Goal: Find specific page/section: Find specific page/section

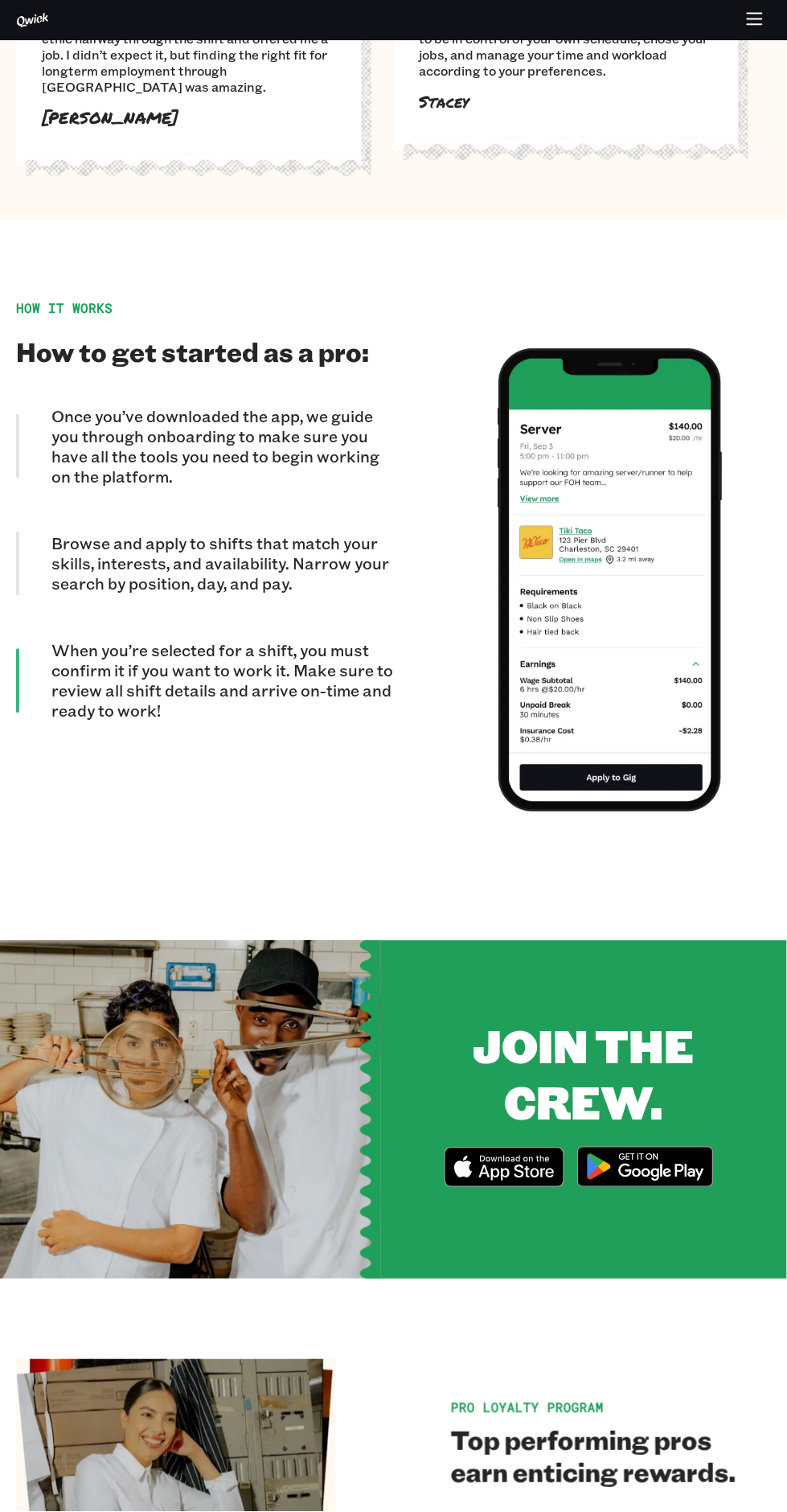
click at [638, 1138] on img at bounding box center [645, 1167] width 156 height 60
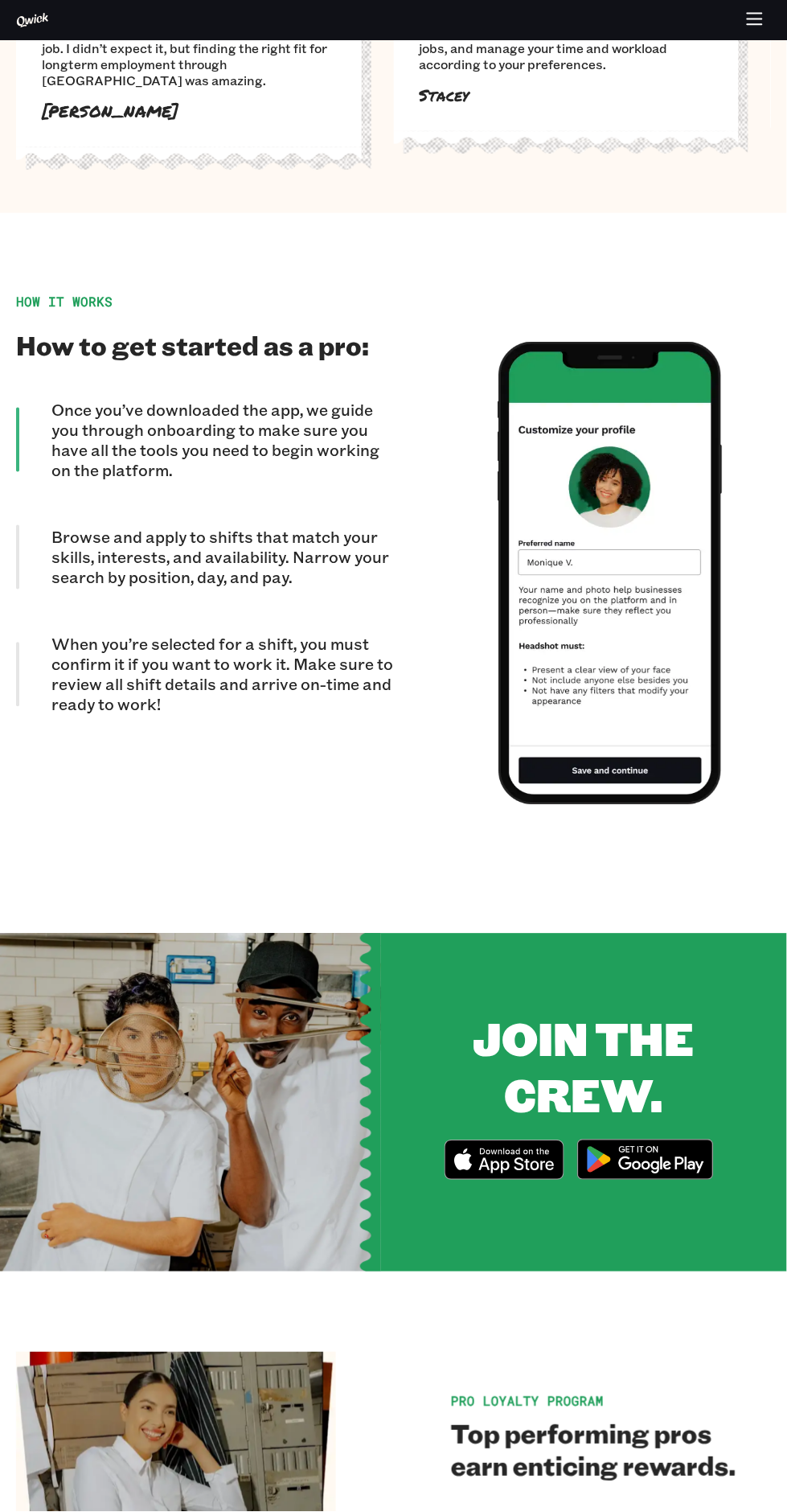
scroll to position [1242, 0]
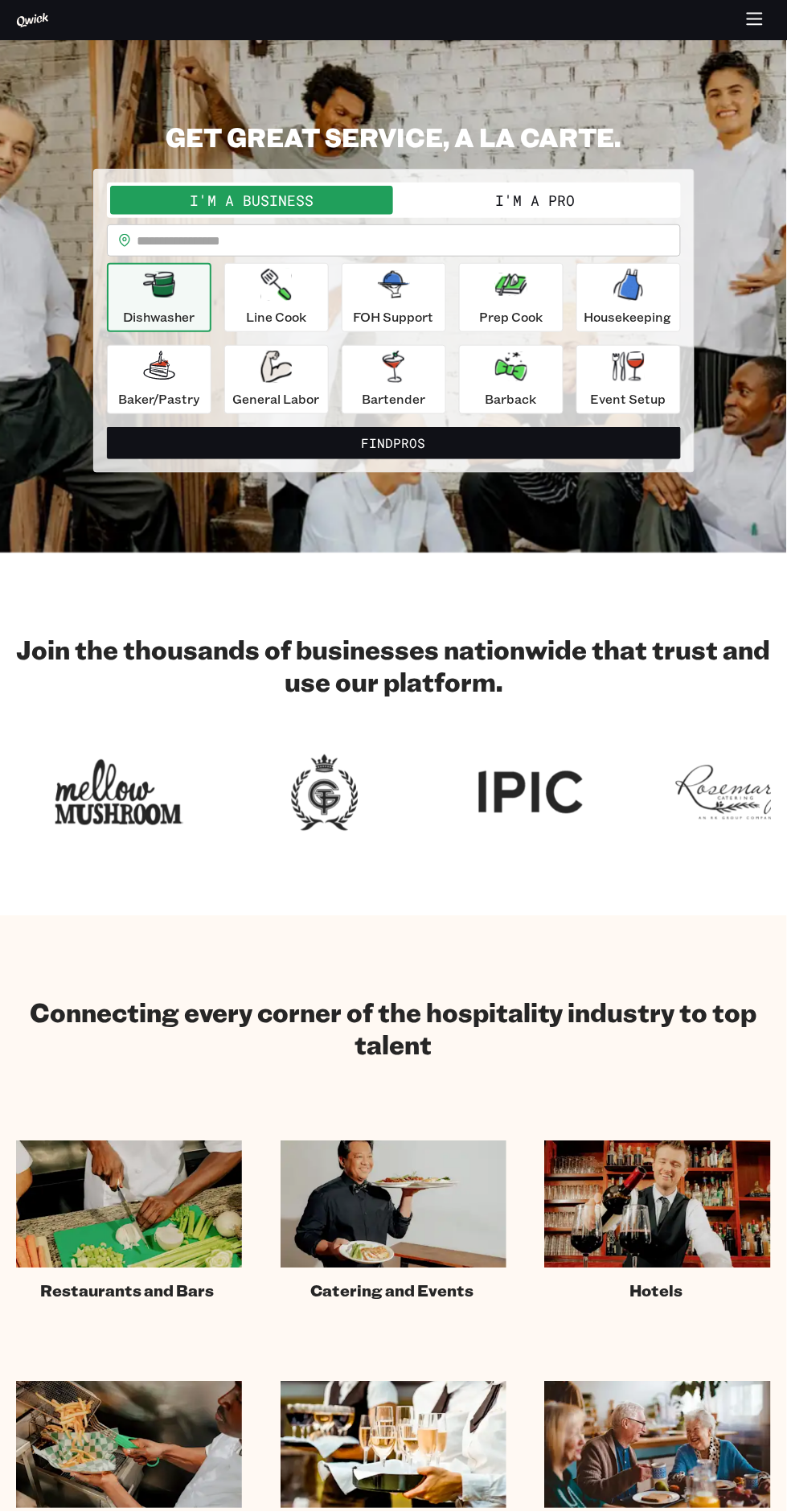
click at [764, 26] on icon "button" at bounding box center [755, 20] width 19 height 19
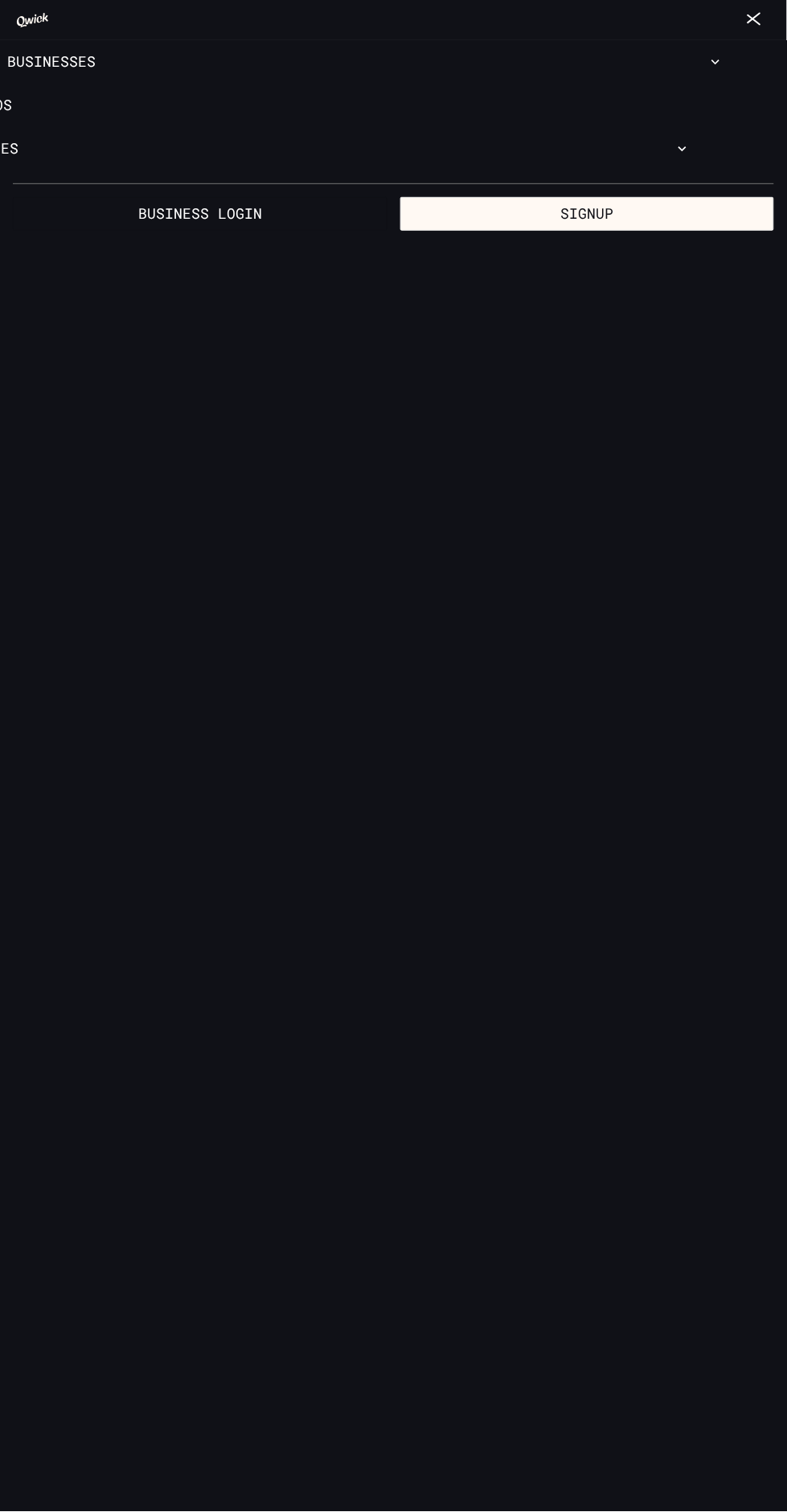
click at [740, 60] on button "For Businesses" at bounding box center [345, 62] width 787 height 43
